Goal: Transaction & Acquisition: Purchase product/service

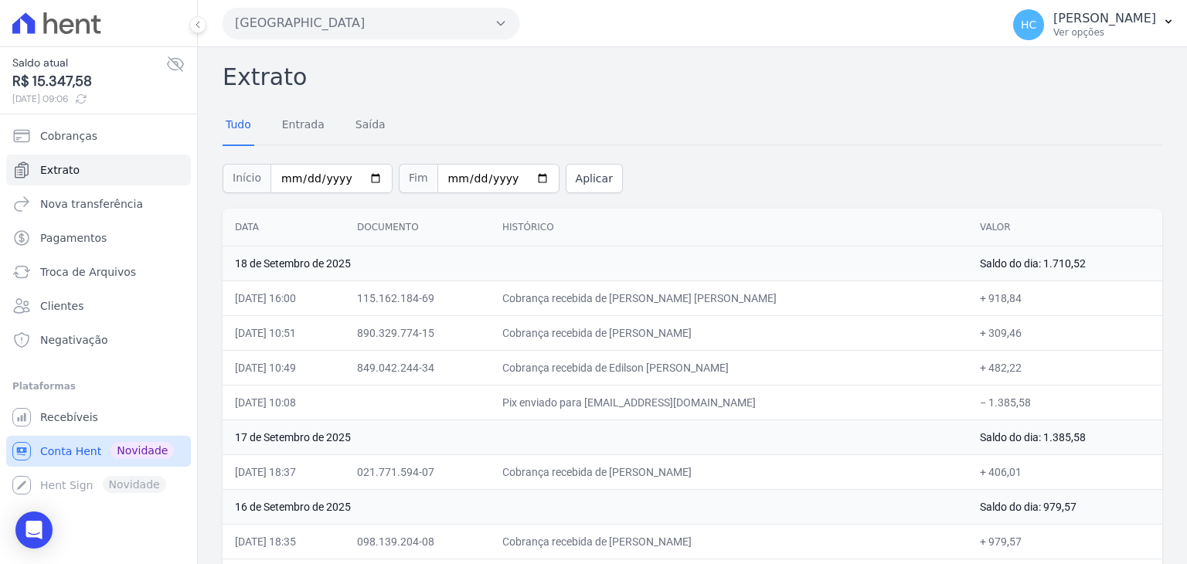
click at [72, 450] on span "Conta Hent" at bounding box center [70, 451] width 61 height 15
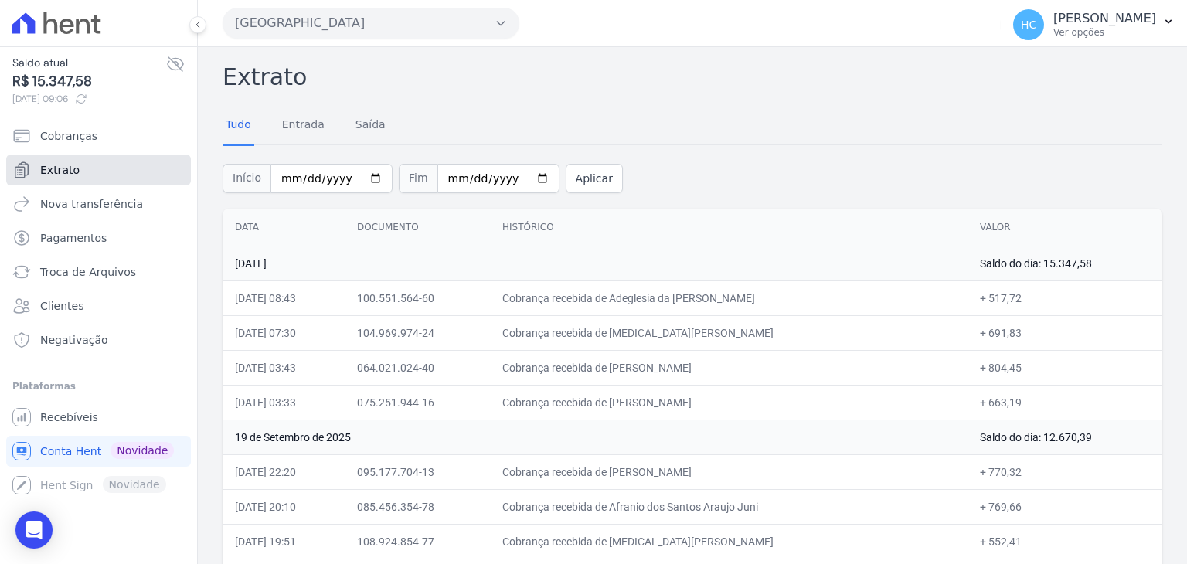
click at [62, 175] on span "Extrato" at bounding box center [59, 169] width 39 height 15
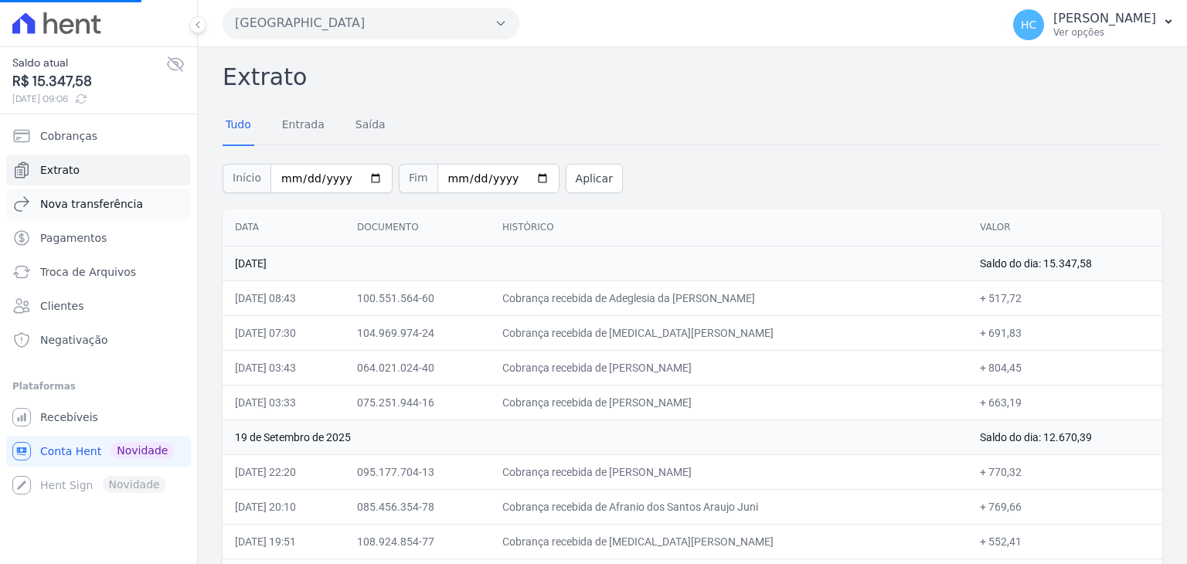
click at [96, 198] on span "Nova transferência" at bounding box center [91, 203] width 103 height 15
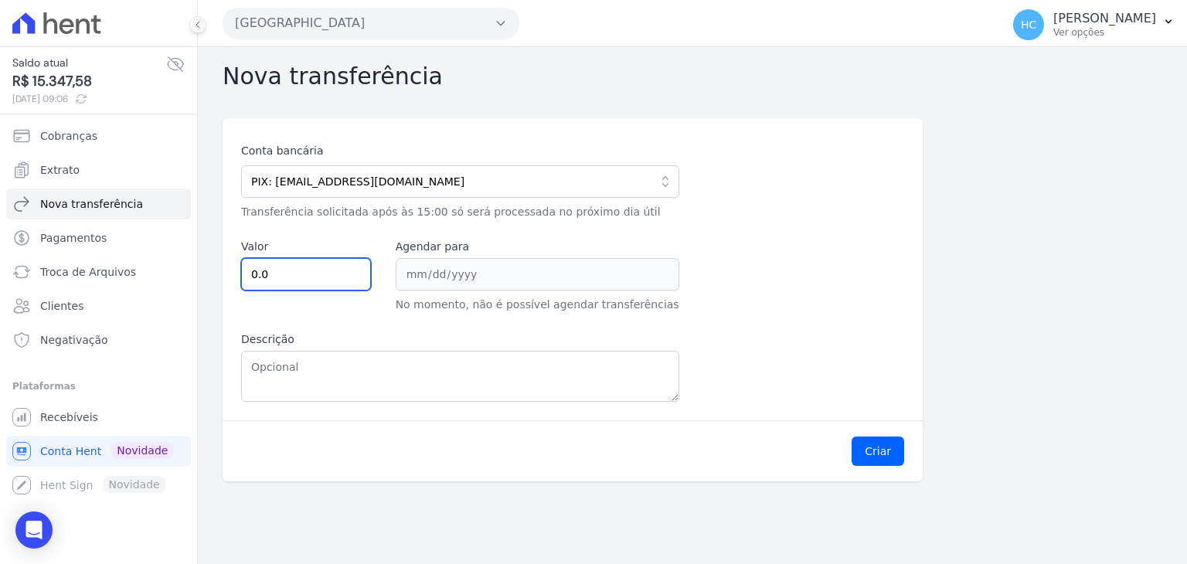
click at [331, 267] on input "0.0" at bounding box center [306, 274] width 130 height 32
click at [65, 87] on span "R$ 15.347,58" at bounding box center [89, 81] width 154 height 21
copy span "15.347,58"
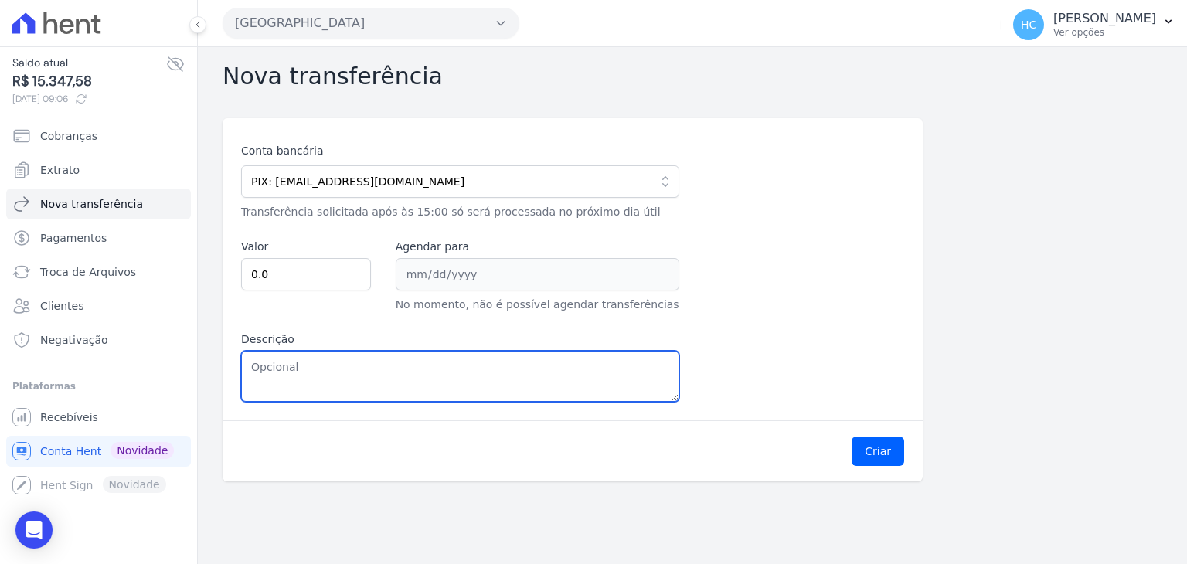
click at [430, 360] on textarea "Descrição" at bounding box center [460, 376] width 438 height 51
paste textarea "15.347,58"
click at [264, 372] on textarea "15.347,58" at bounding box center [460, 376] width 438 height 51
click at [264, 372] on textarea "15347,58" at bounding box center [460, 376] width 438 height 51
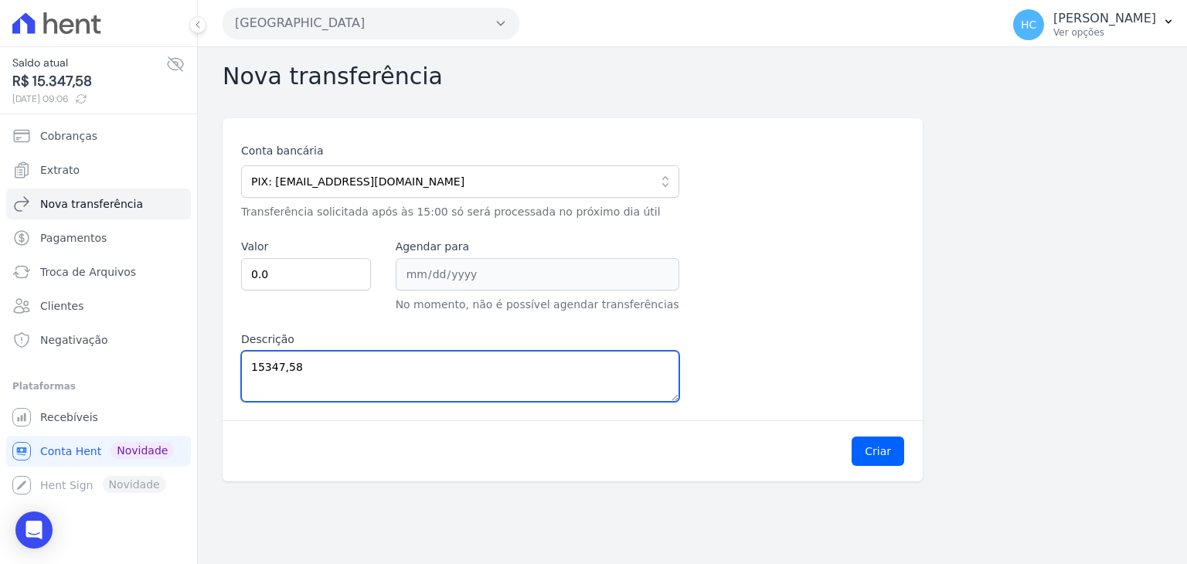
click at [264, 372] on textarea "15347,58" at bounding box center [460, 376] width 438 height 51
type textarea "15347,58"
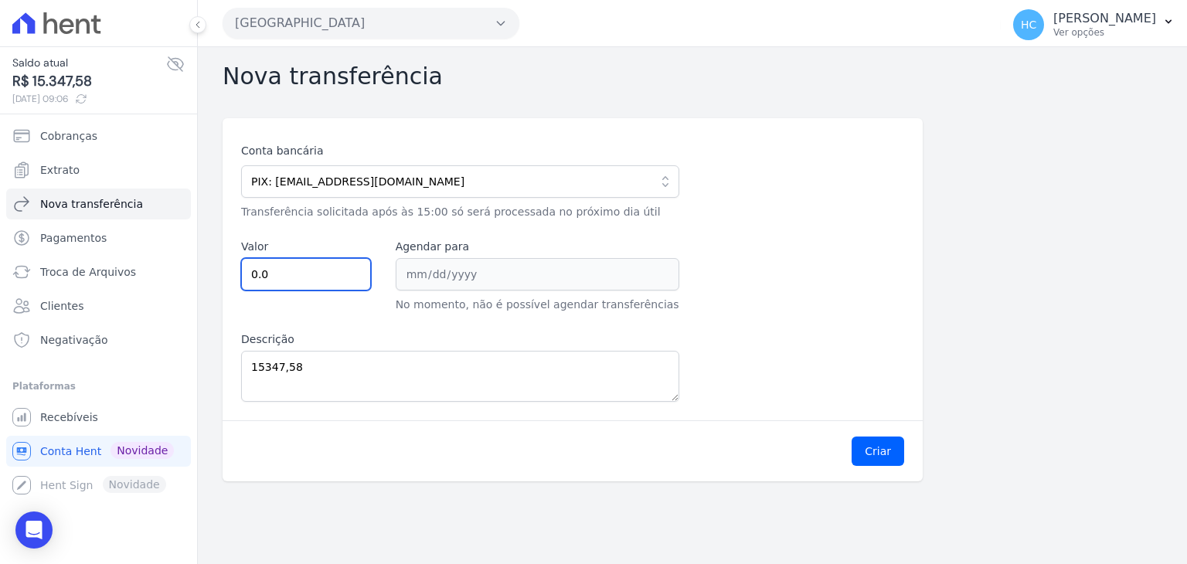
click at [331, 284] on input "0.0" at bounding box center [306, 274] width 130 height 32
paste input "1534758"
click at [331, 284] on input "0.01534758" at bounding box center [306, 274] width 130 height 32
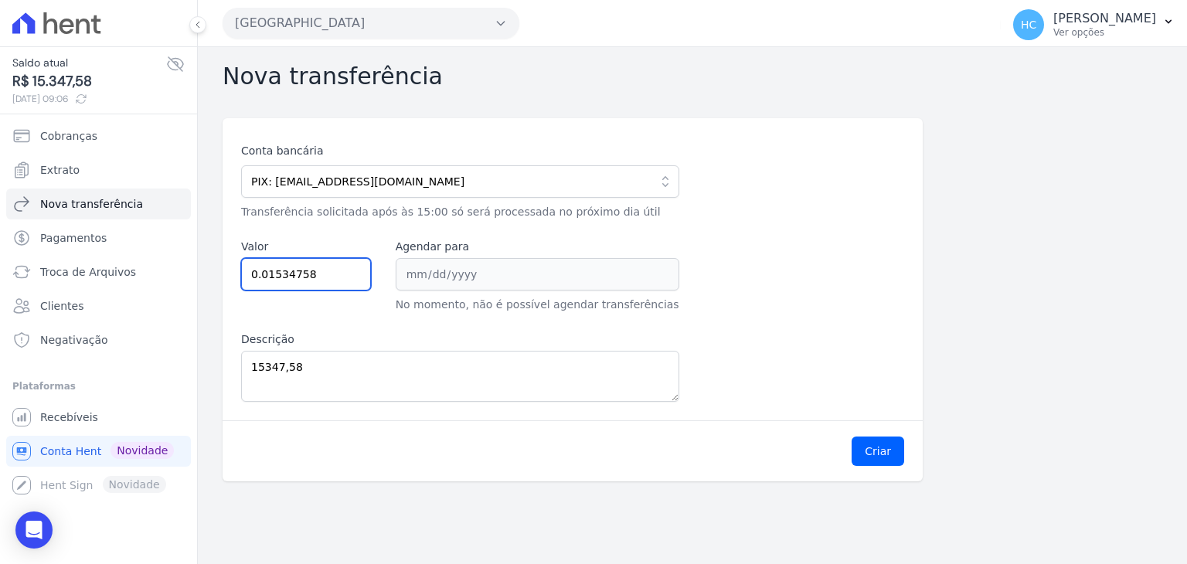
paste input "15347."
type input "15347.58"
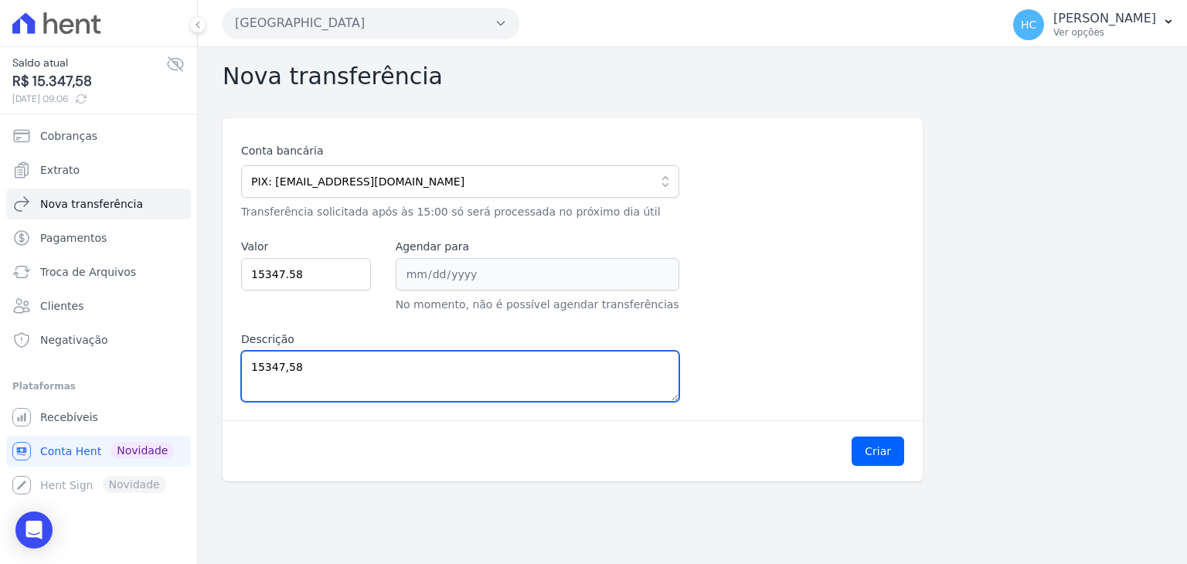
click at [496, 396] on textarea "15347,58" at bounding box center [460, 376] width 438 height 51
click at [889, 345] on div "Conta bancária PIX: financeiro@priori.com.vc 104 - CAIXA ECONOMICA FEDERAL AG: …" at bounding box center [572, 272] width 663 height 259
click at [870, 458] on button "Criar" at bounding box center [878, 451] width 53 height 29
